Goal: Browse casually

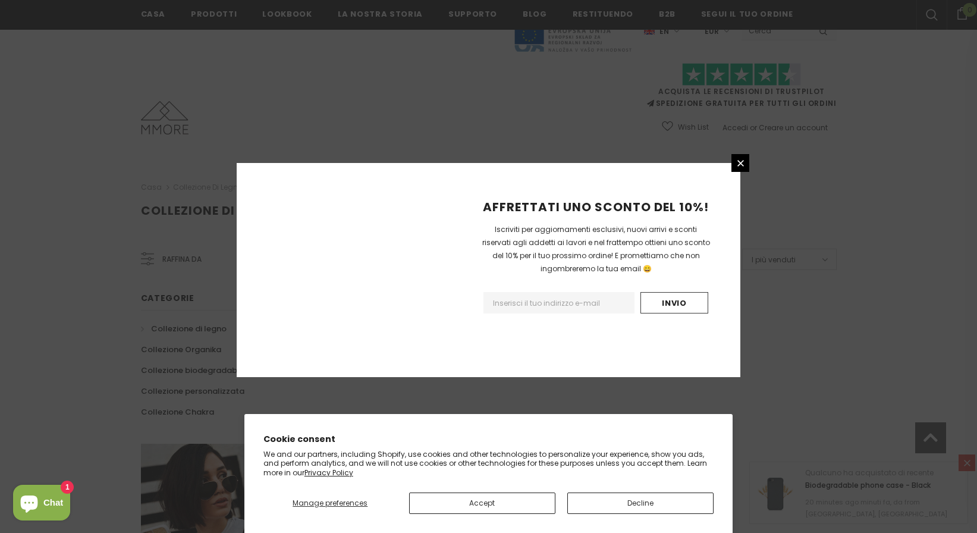
scroll to position [686, 0]
